Goal: Obtain resource: Download file/media

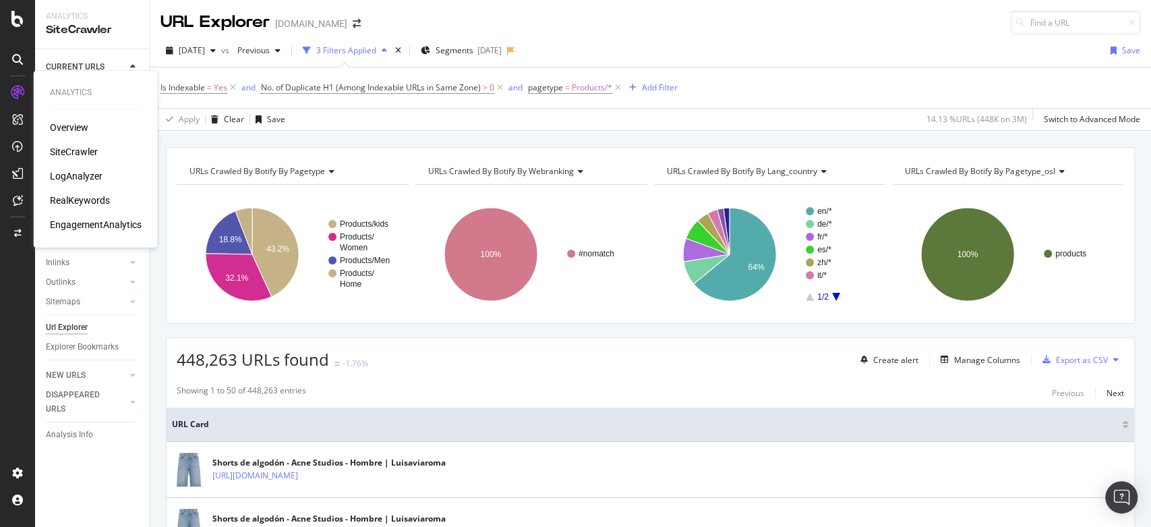
drag, startPoint x: 74, startPoint y: 167, endPoint x: 71, endPoint y: 177, distance: 10.3
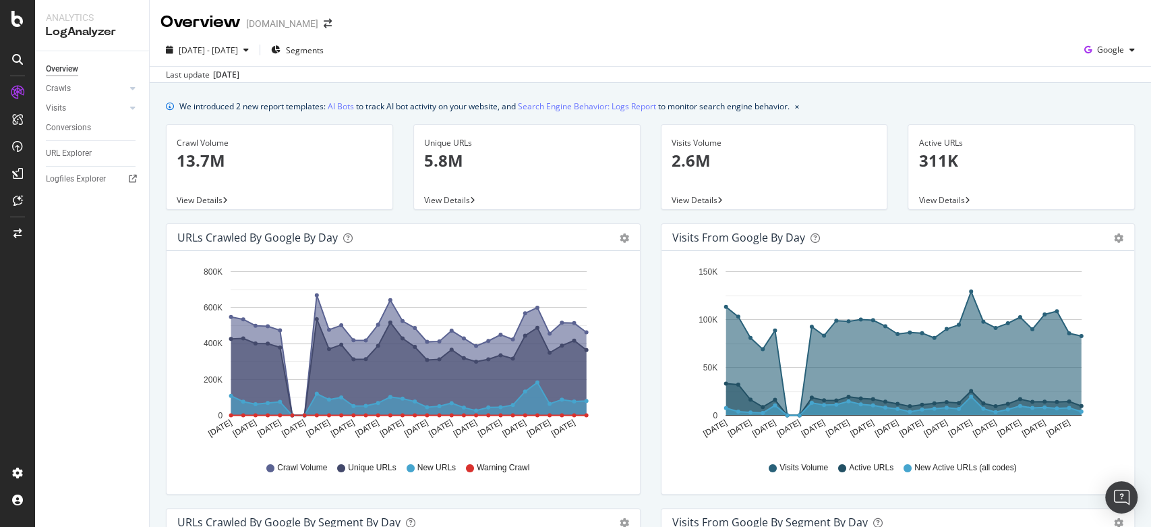
click at [85, 161] on div "URL Explorer" at bounding box center [97, 154] width 103 height 20
click at [76, 154] on div "URL Explorer" at bounding box center [69, 153] width 46 height 14
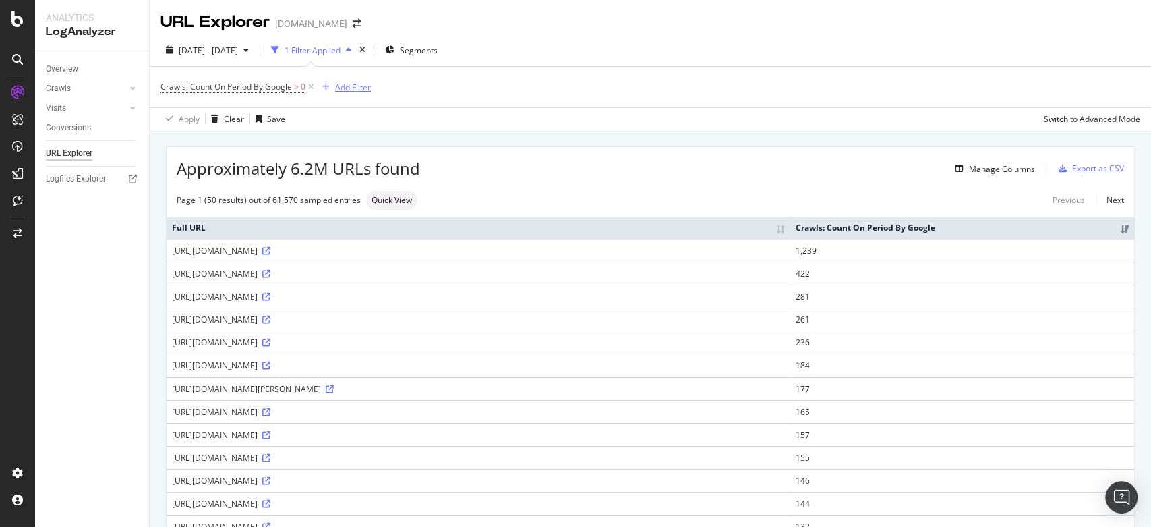
click at [351, 82] on div "Add Filter" at bounding box center [353, 87] width 36 height 11
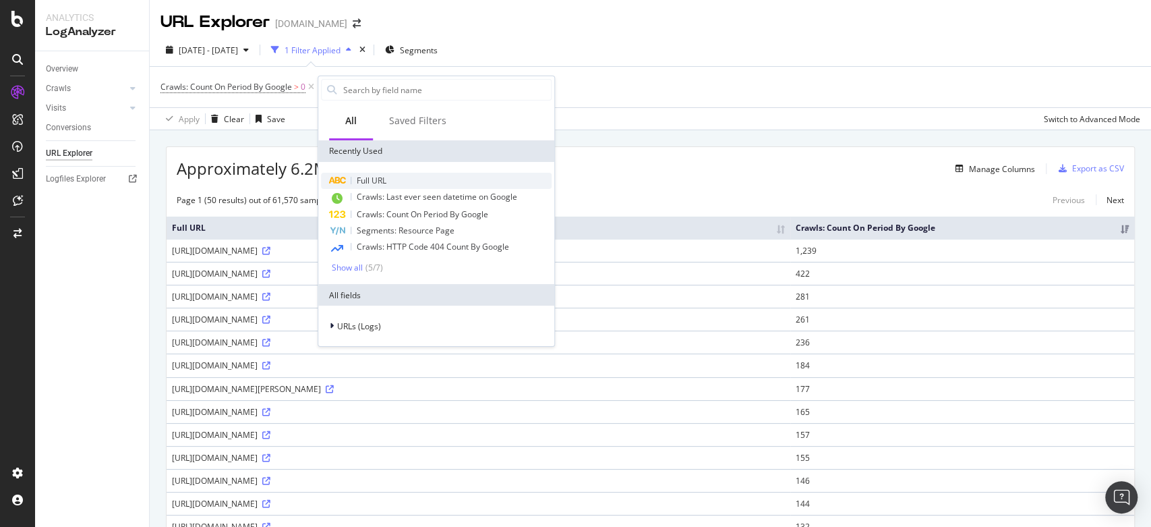
click at [408, 178] on div "Full URL" at bounding box center [436, 181] width 231 height 16
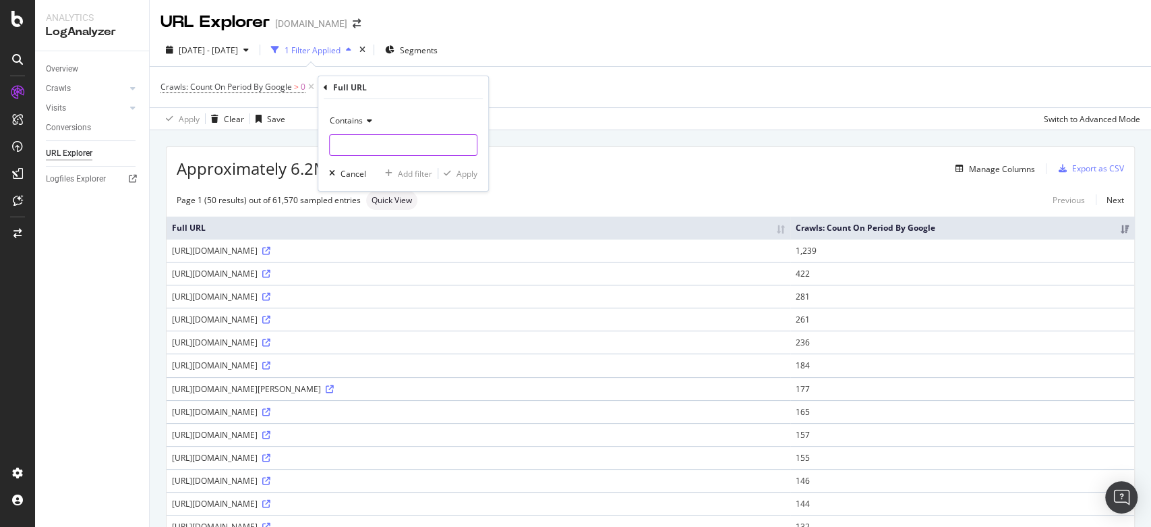
click at [391, 148] on input "text" at bounding box center [403, 145] width 147 height 22
type input ".com/7"
click at [471, 165] on div "Contains .com/7 Cancel Add filter Apply" at bounding box center [403, 145] width 170 height 92
click at [469, 173] on div "Apply" at bounding box center [467, 173] width 21 height 11
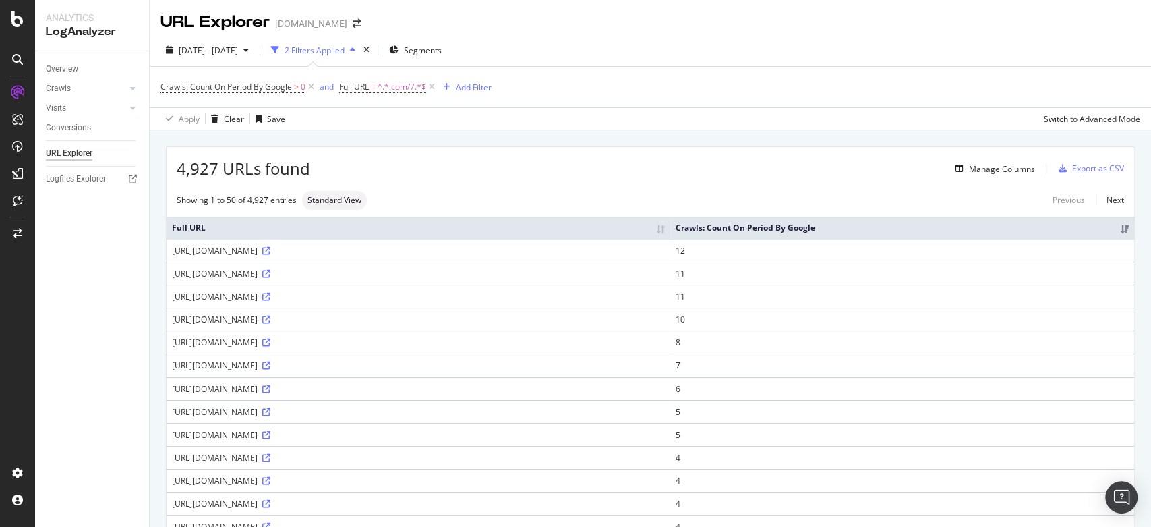
click at [910, 124] on div "Apply Clear Save Switch to Advanced Mode" at bounding box center [651, 118] width 1002 height 22
drag, startPoint x: 165, startPoint y: 248, endPoint x: 458, endPoint y: 255, distance: 293.5
click at [480, 194] on div "Showing 1 to 50 of 4,927 entries Standard View Previous Next" at bounding box center [651, 200] width 968 height 19
drag, startPoint x: 168, startPoint y: 252, endPoint x: 513, endPoint y: 250, distance: 344.7
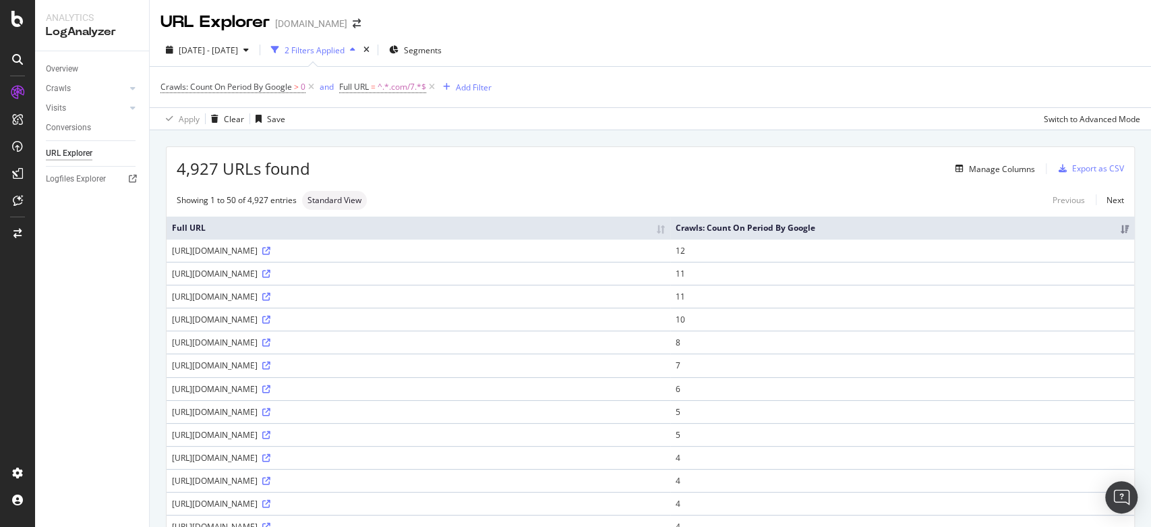
click at [513, 250] on td "https://www.luisaviaroma.com/77I-T0Z020?utm_source=app_share&utm_medium=referral" at bounding box center [419, 250] width 504 height 23
copy div "https://www.luisaviaroma.com/77I-T0Z020?utm_source=app_share&utm_medium=referral"
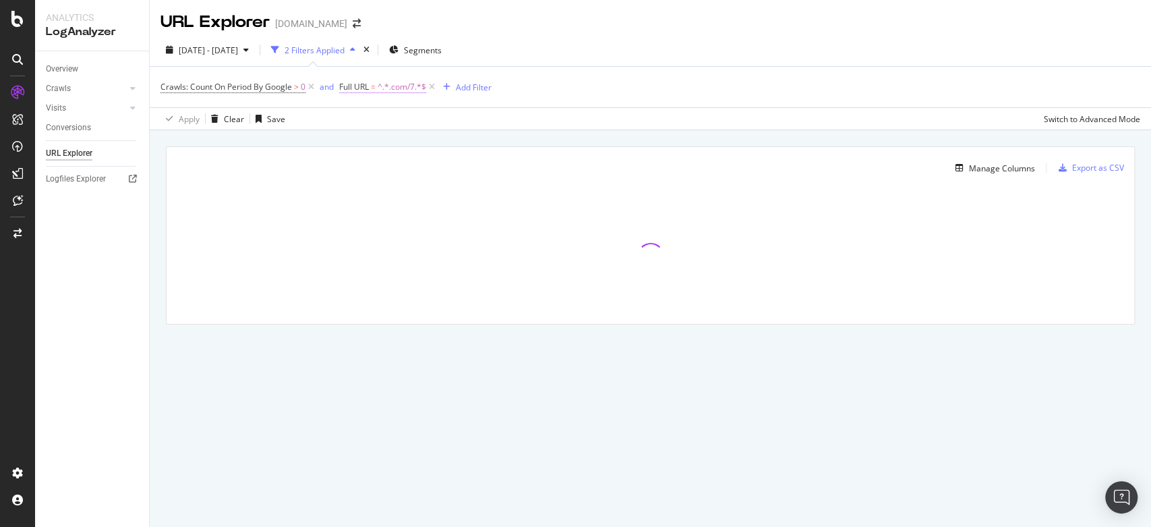
click at [383, 85] on span "^.*.com/7.*$" at bounding box center [402, 87] width 49 height 19
click at [395, 139] on input ".com/7" at bounding box center [415, 143] width 127 height 22
click at [389, 122] on icon at bounding box center [389, 119] width 9 height 8
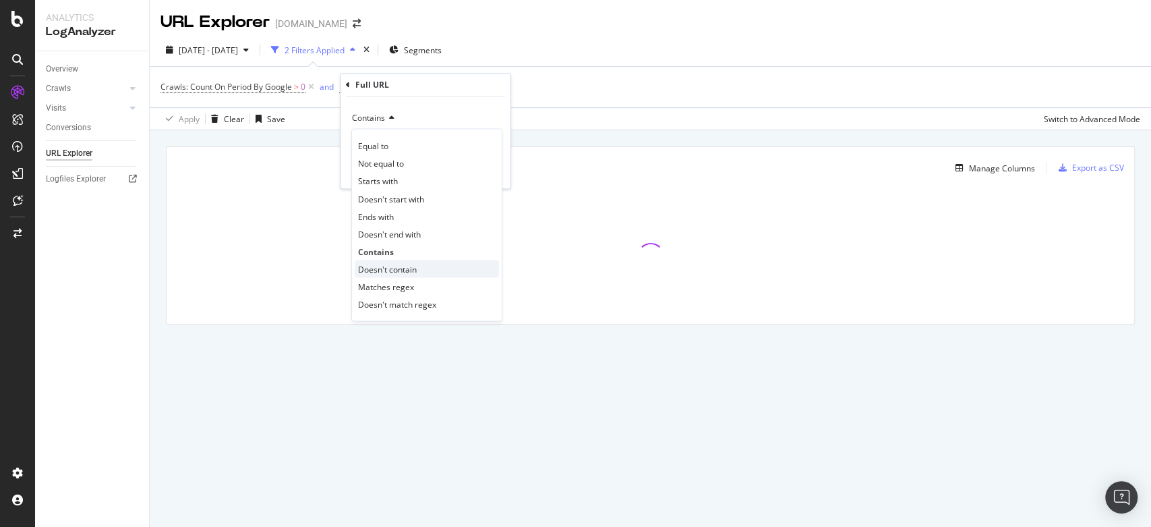
click at [393, 263] on span "Doesn't contain" at bounding box center [387, 268] width 59 height 11
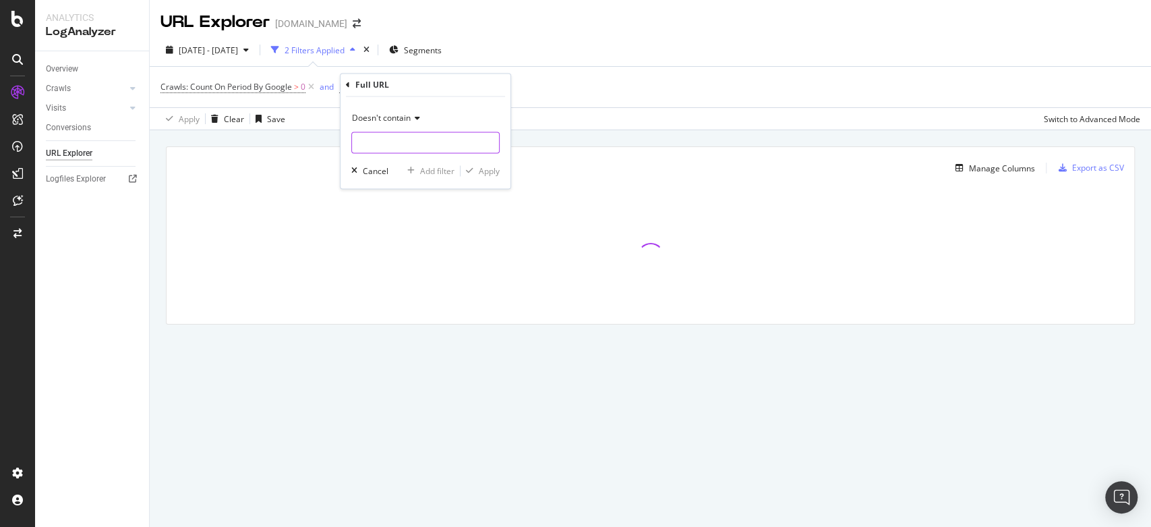
click at [426, 147] on input "text" at bounding box center [425, 143] width 147 height 22
type input "§"
type input "/p/"
click at [494, 172] on div "Apply" at bounding box center [489, 170] width 21 height 11
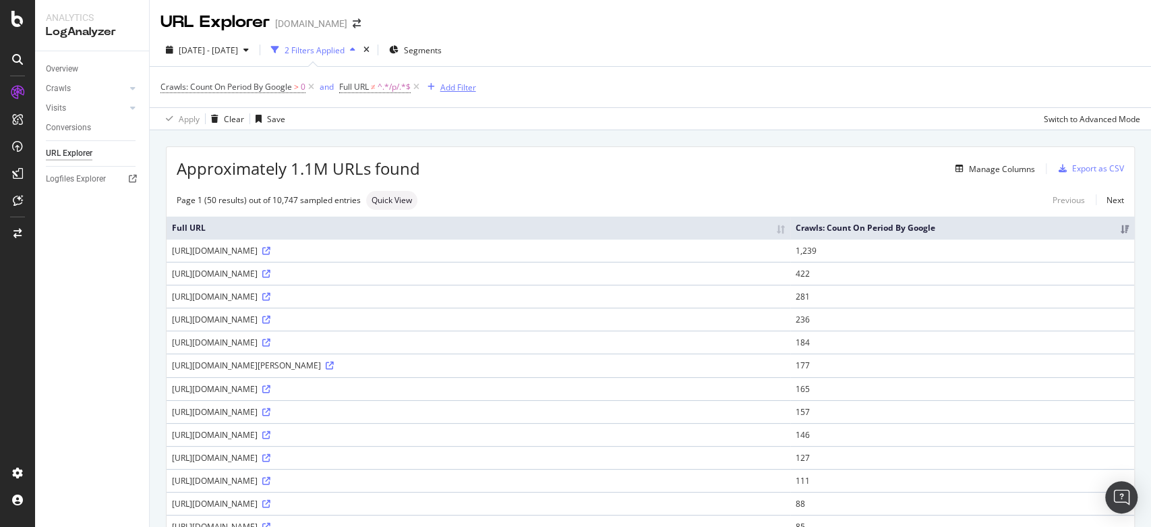
click at [463, 85] on div "Add Filter" at bounding box center [458, 87] width 36 height 11
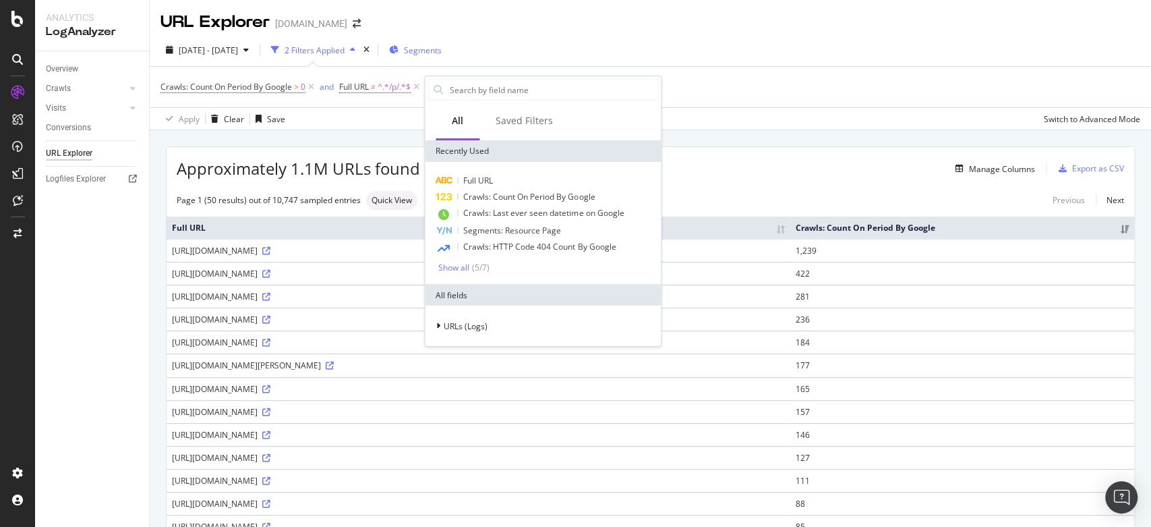
click at [442, 52] on span "Segments" at bounding box center [423, 50] width 38 height 11
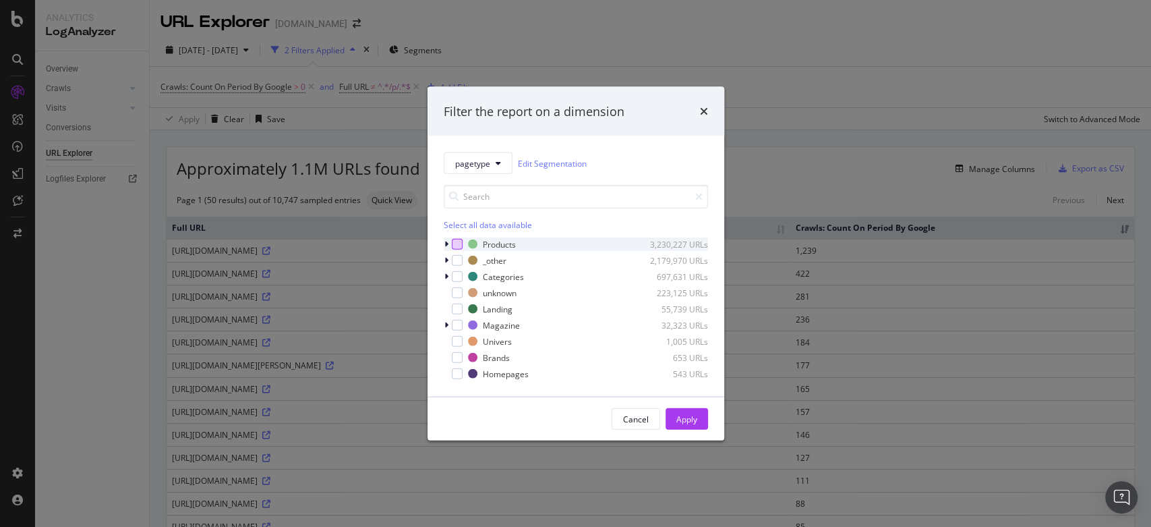
click at [459, 241] on div "modal" at bounding box center [457, 244] width 11 height 11
click at [459, 241] on icon "modal" at bounding box center [457, 244] width 6 height 7
click at [682, 418] on div "Apply" at bounding box center [687, 418] width 21 height 11
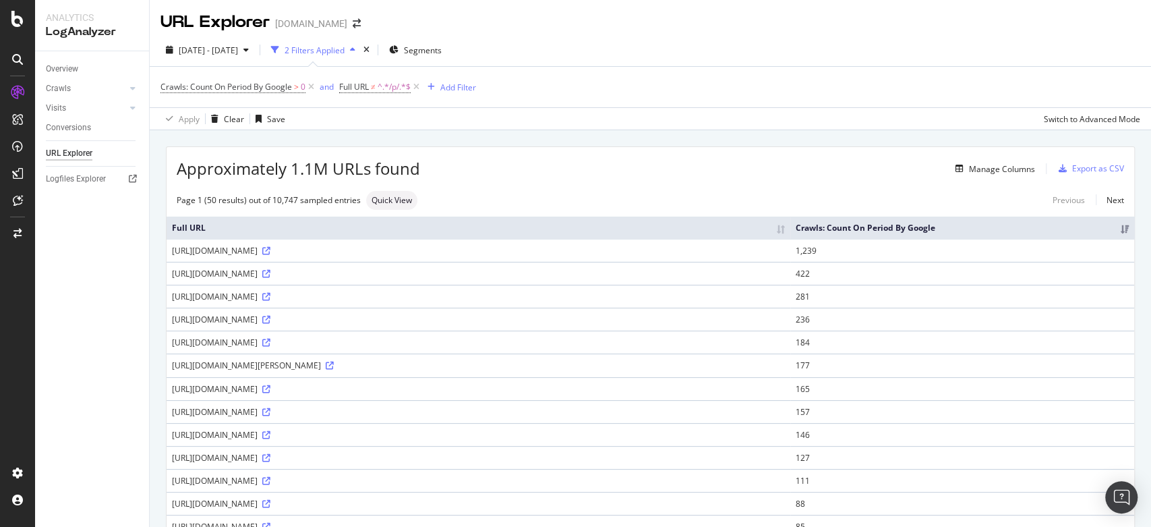
click at [996, 71] on div "Crawls: Count On Period By Google > 0 and Full URL ≠ ^.*/p/.*$ Add Filter" at bounding box center [651, 87] width 980 height 40
click at [442, 53] on span "Segments" at bounding box center [423, 50] width 38 height 11
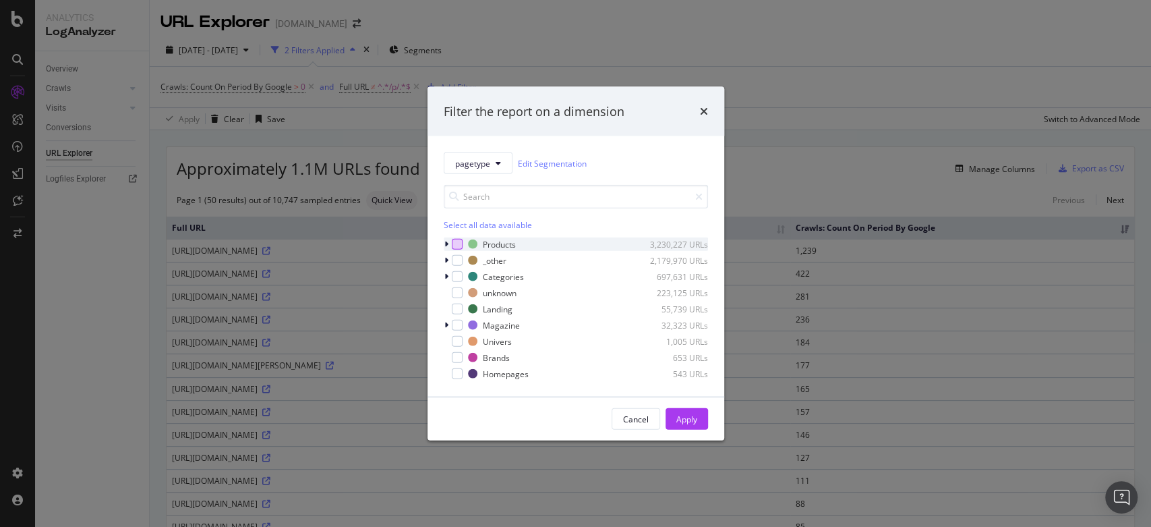
click at [459, 239] on div "modal" at bounding box center [457, 244] width 11 height 11
click at [672, 416] on button "Apply" at bounding box center [687, 419] width 42 height 22
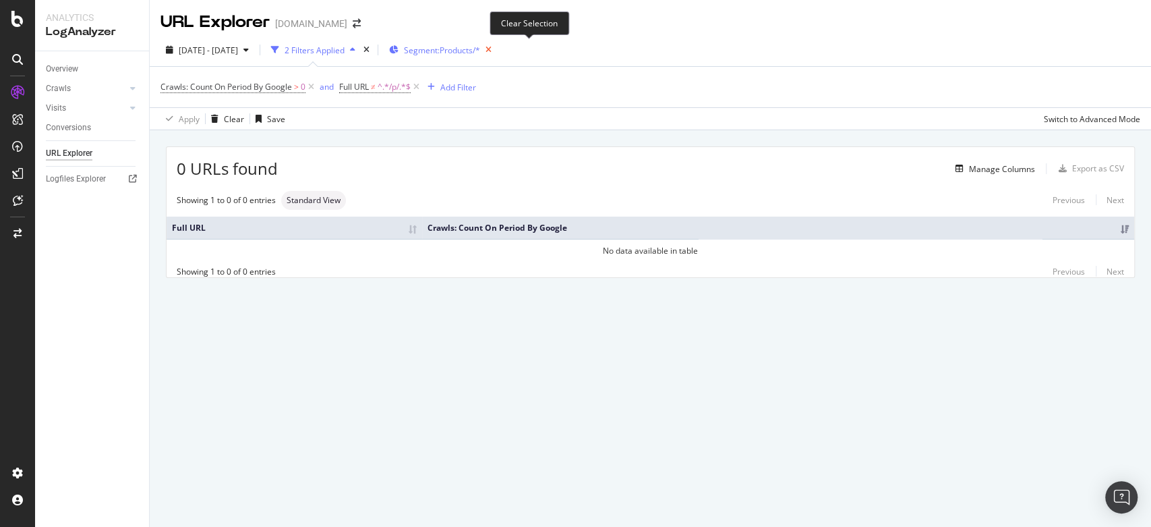
click at [497, 52] on icon "button" at bounding box center [488, 49] width 17 height 19
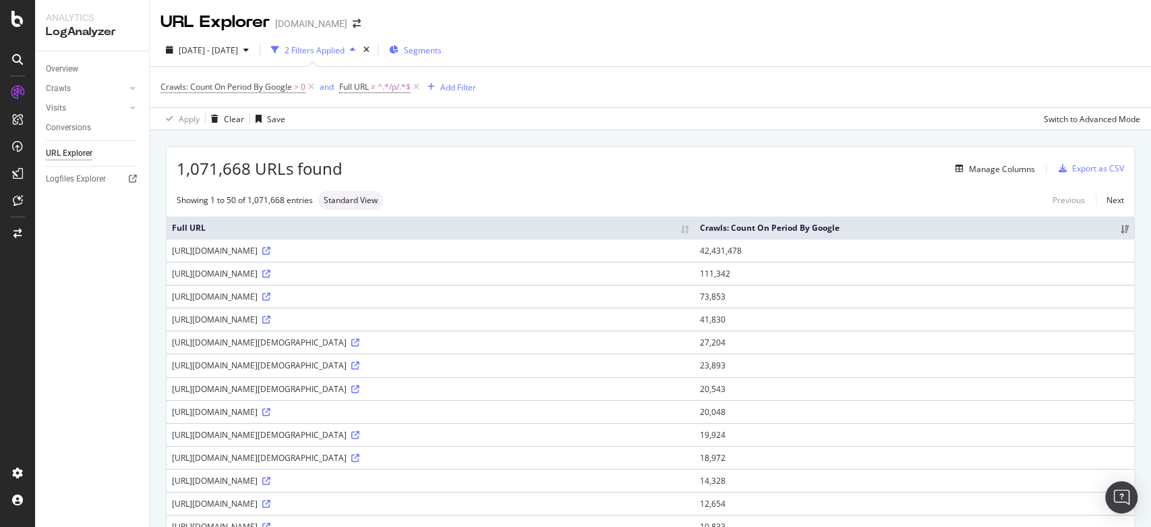
click at [1018, 37] on div "2025 Aug. 15th - Sep. 13th 2 Filters Applied Segments Crawls: Count On Period B…" at bounding box center [651, 82] width 1002 height 96
click at [461, 85] on div "Add Filter" at bounding box center [458, 87] width 36 height 11
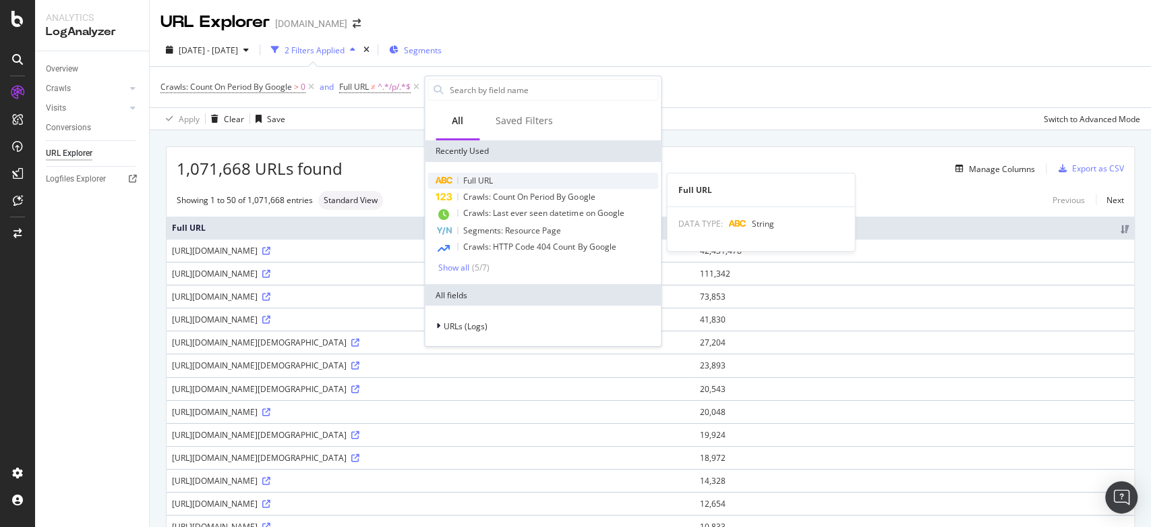
click at [477, 185] on span "Full URL" at bounding box center [478, 180] width 30 height 11
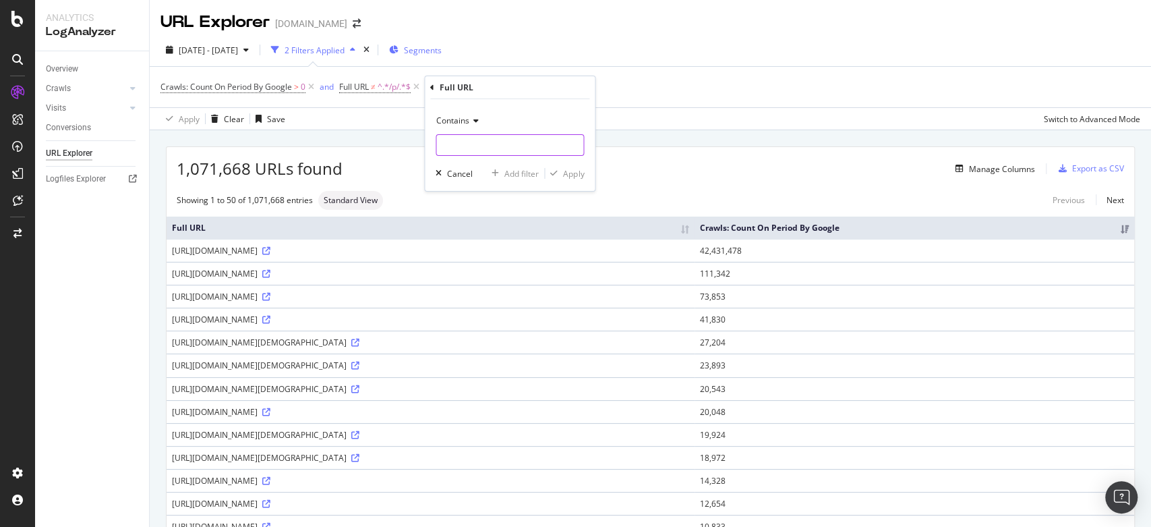
click at [465, 148] on input "text" at bounding box center [509, 145] width 147 height 22
type input "8"
type input "7"
type input "/7"
click at [559, 173] on div "button" at bounding box center [554, 173] width 18 height 8
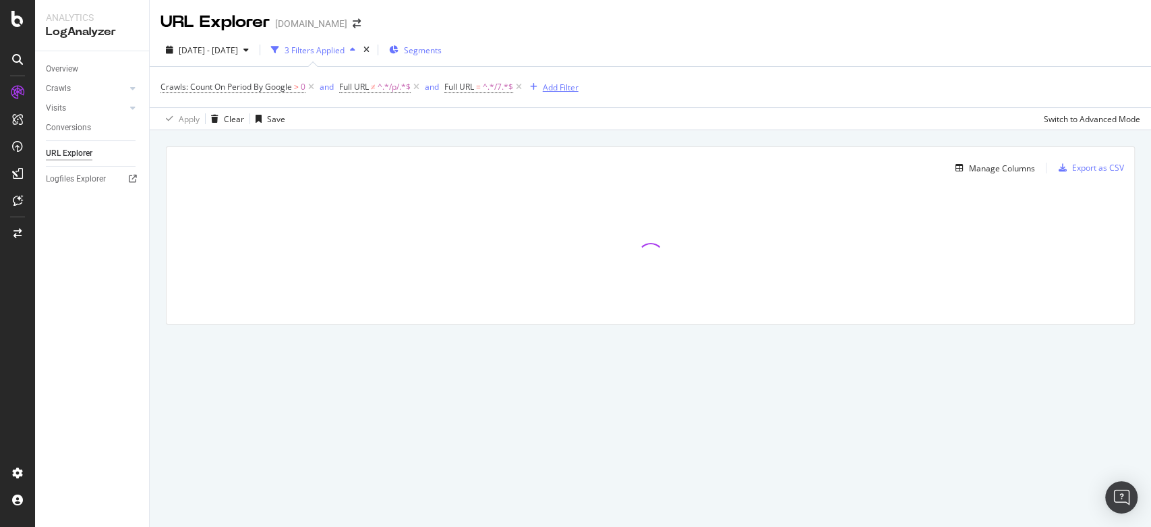
click at [548, 88] on div "Add Filter" at bounding box center [561, 87] width 36 height 11
click at [432, 110] on div "Apply Clear Save Switch to Advanced Mode" at bounding box center [651, 118] width 1002 height 22
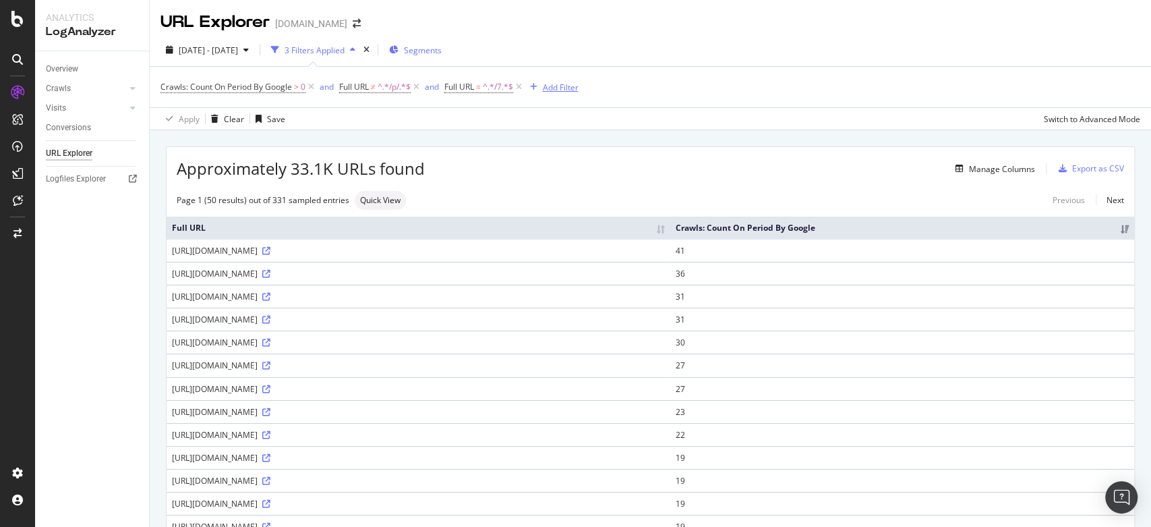
click at [561, 84] on div "Add Filter" at bounding box center [561, 87] width 36 height 11
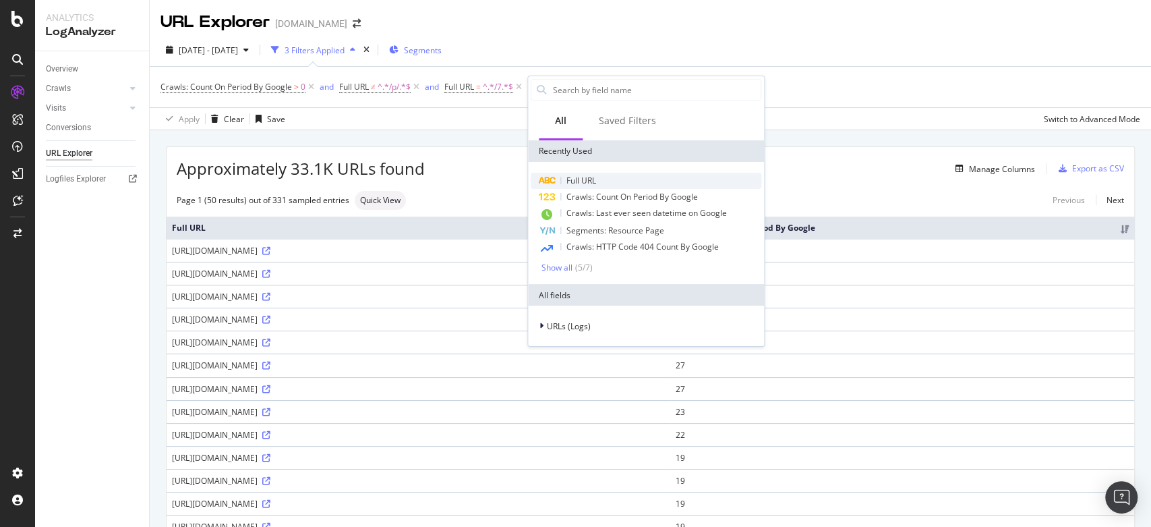
click at [577, 177] on span "Full URL" at bounding box center [582, 180] width 30 height 11
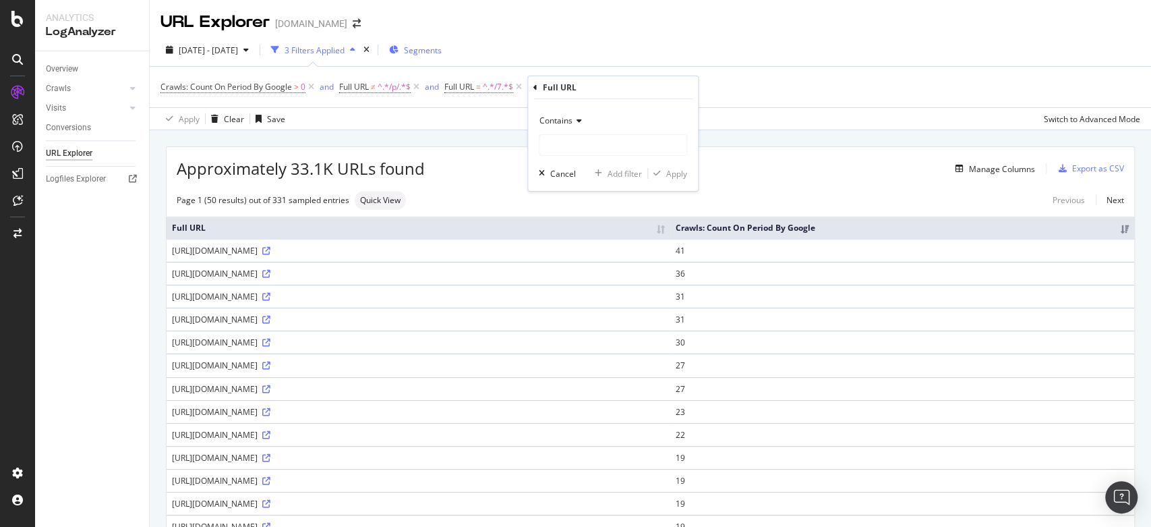
click at [563, 113] on div "Contains" at bounding box center [613, 121] width 148 height 22
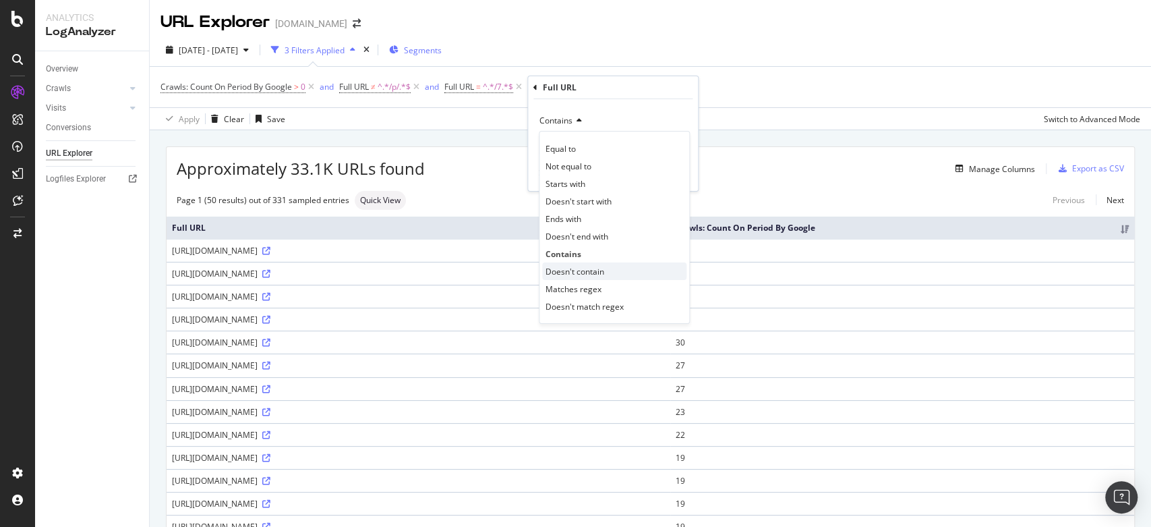
click at [577, 267] on span "Doesn't contain" at bounding box center [575, 271] width 59 height 11
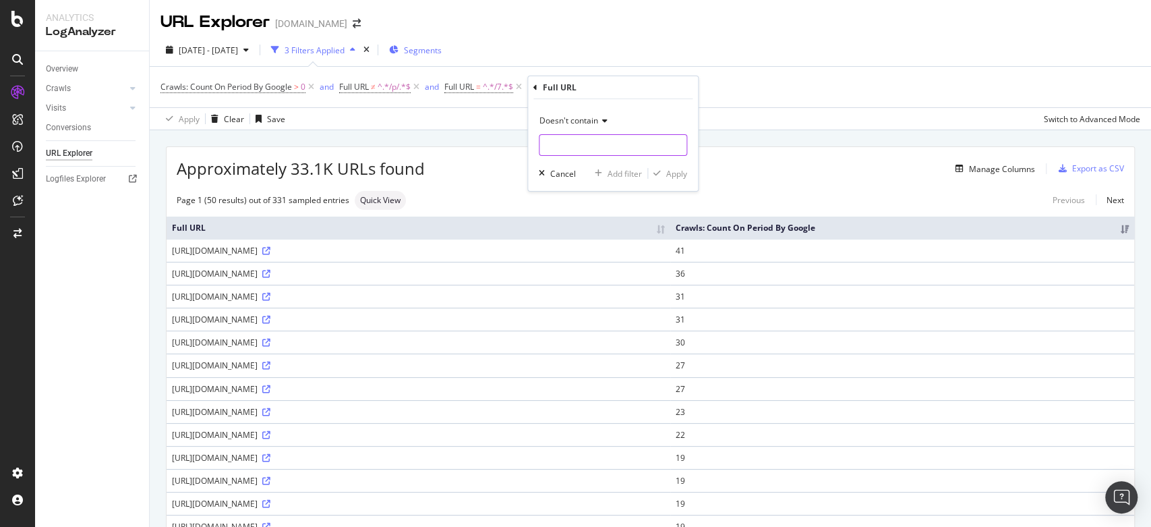
click at [575, 147] on input "text" at bounding box center [613, 145] width 147 height 22
type input "JPG"
click at [667, 165] on div "Doesn't contain JPG Cancel Add filter Apply" at bounding box center [613, 145] width 170 height 92
click at [668, 169] on div "Apply" at bounding box center [676, 173] width 21 height 11
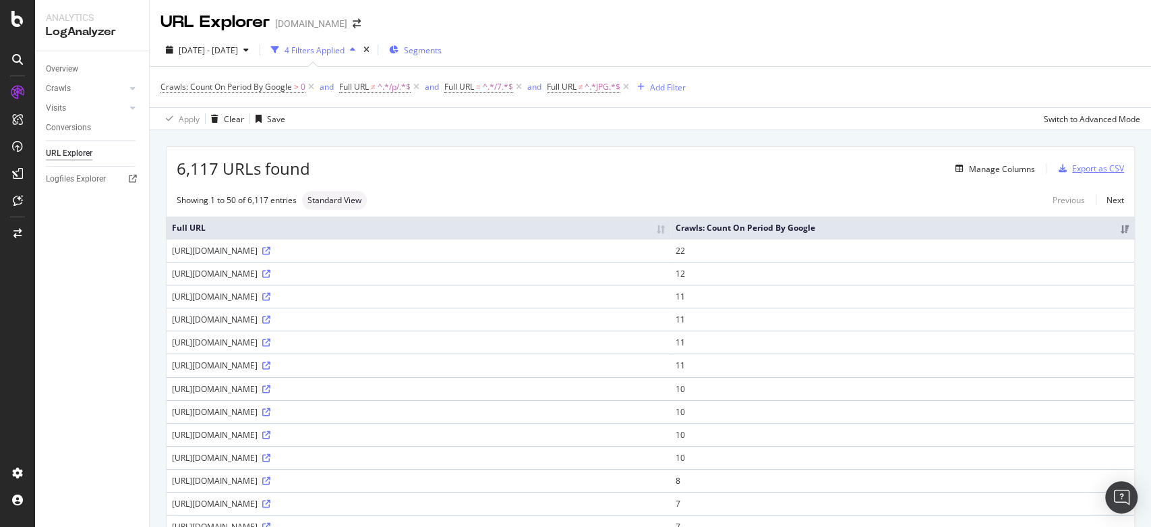
click at [1085, 163] on div "Export as CSV" at bounding box center [1098, 168] width 52 height 11
click at [1082, 165] on div "Export as CSV" at bounding box center [1098, 168] width 52 height 11
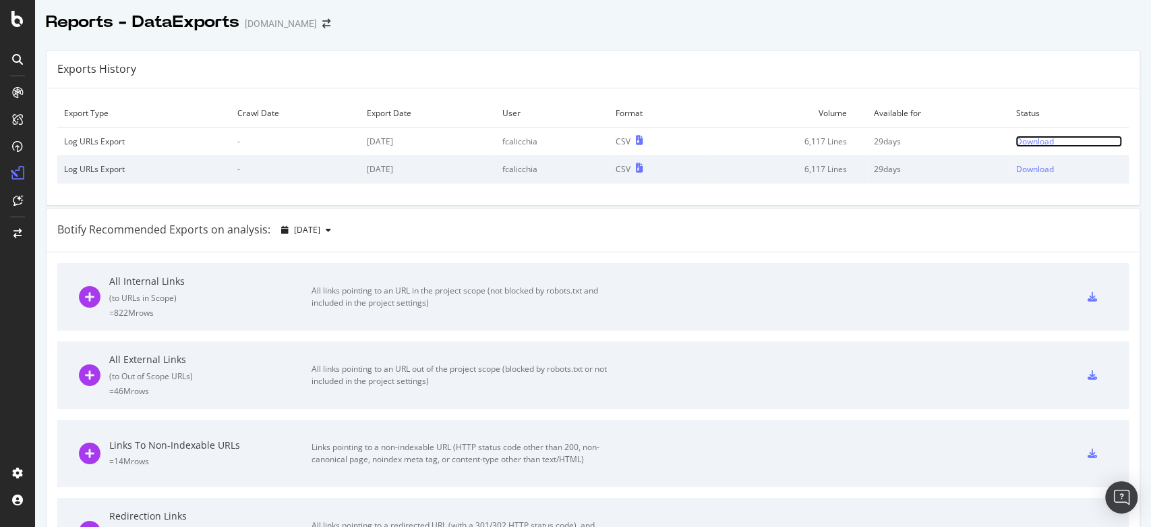
click at [1021, 139] on div "Download" at bounding box center [1035, 141] width 38 height 11
